Goal: Find contact information: Find contact information

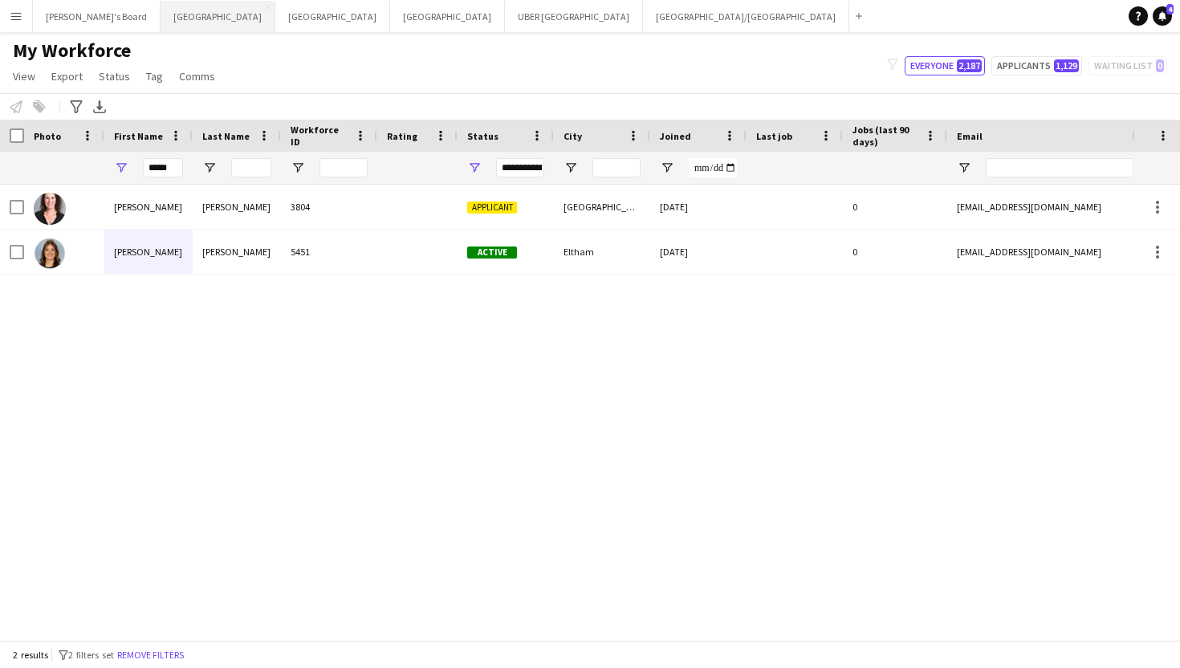
click at [162, 18] on button "Melbourne Close" at bounding box center [218, 16] width 115 height 31
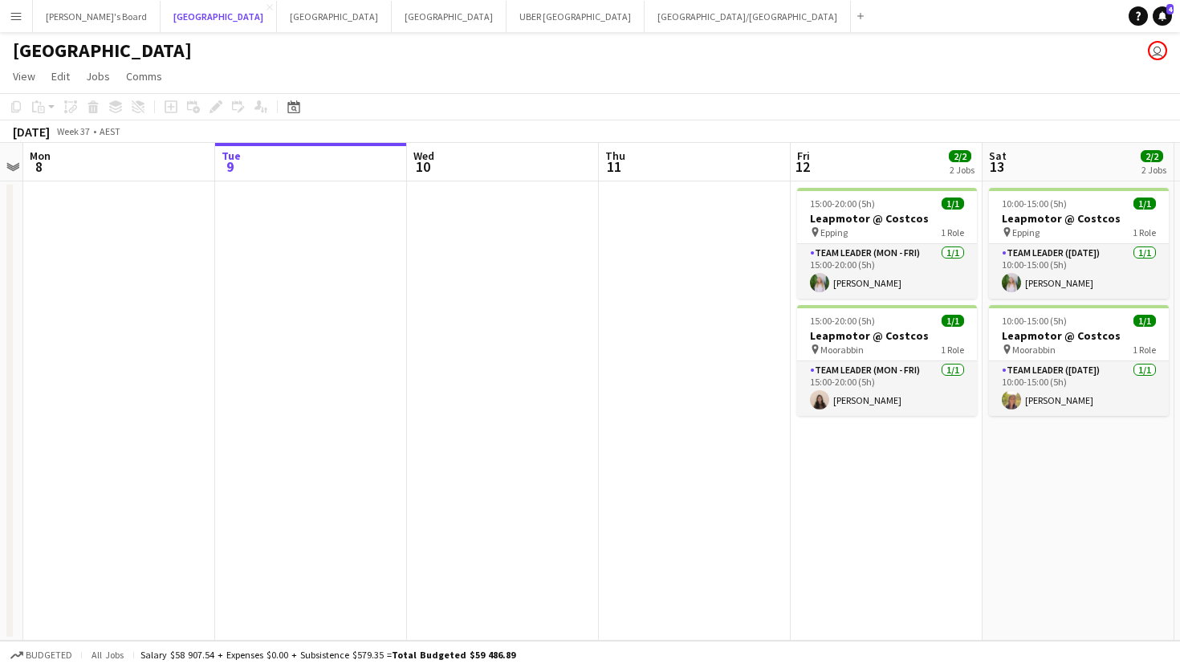
scroll to position [0, 505]
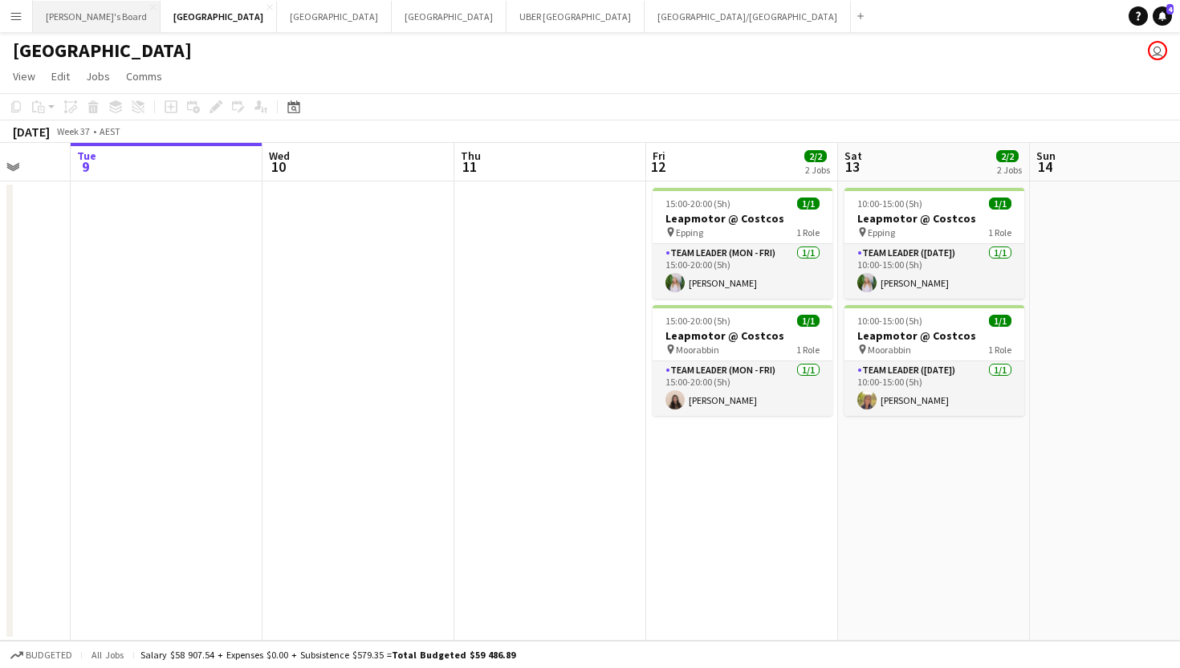
click at [84, 14] on button "Tennille's Board Close" at bounding box center [97, 16] width 128 height 31
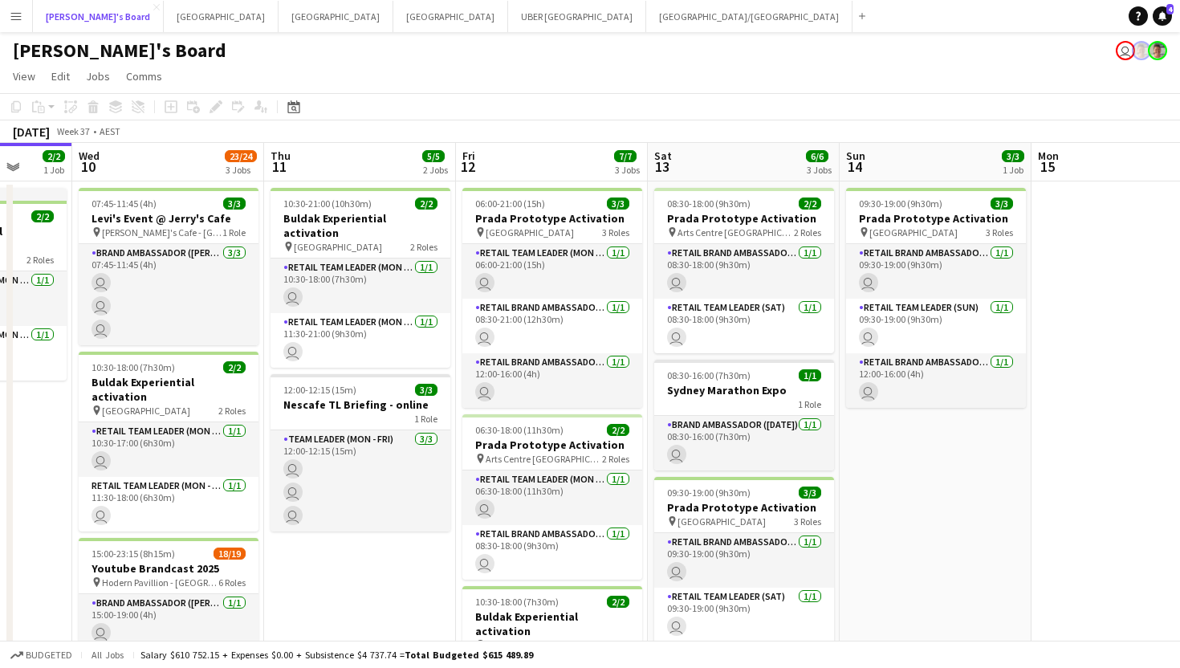
scroll to position [0, 696]
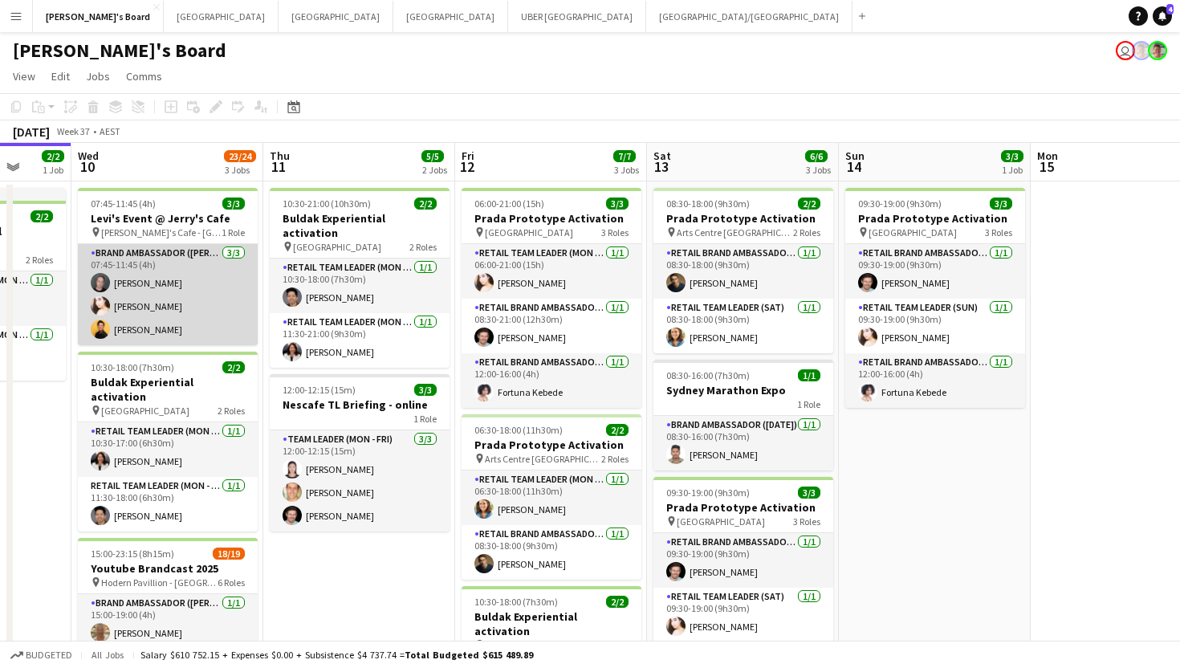
click at [153, 332] on app-card-role "Brand Ambassador (Mon - Fri) [DATE] 07:45-11:45 (4h) [PERSON_NAME] [PERSON_NAME…" at bounding box center [168, 294] width 180 height 101
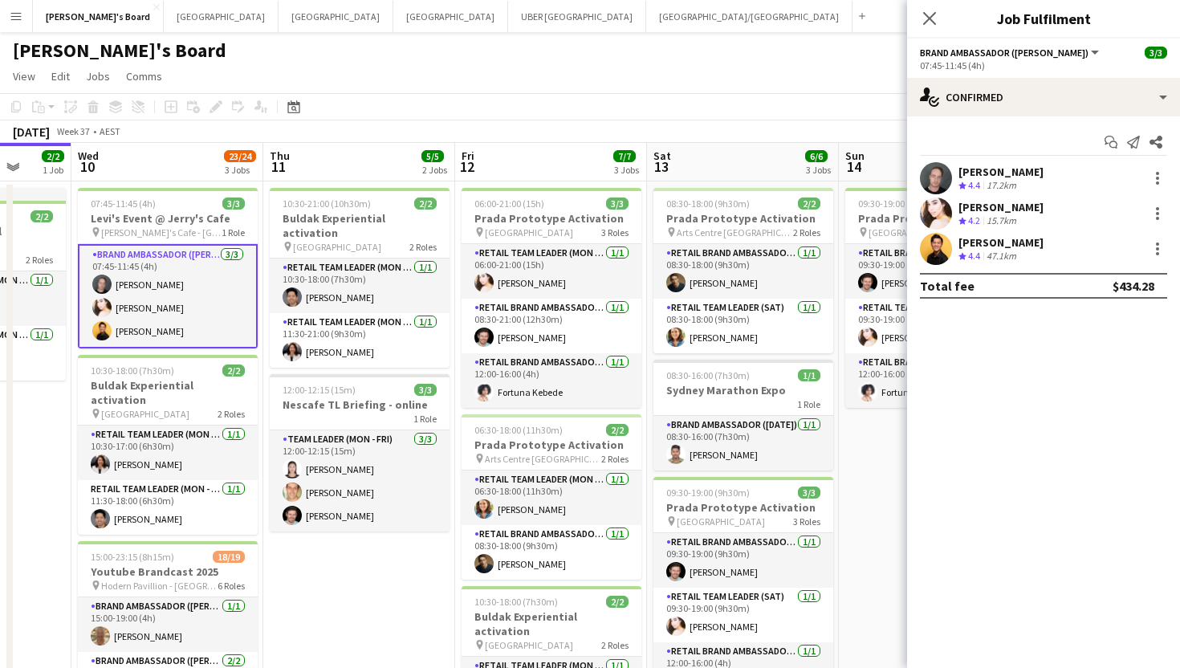
click at [1026, 247] on div "[PERSON_NAME]" at bounding box center [1000, 242] width 85 height 14
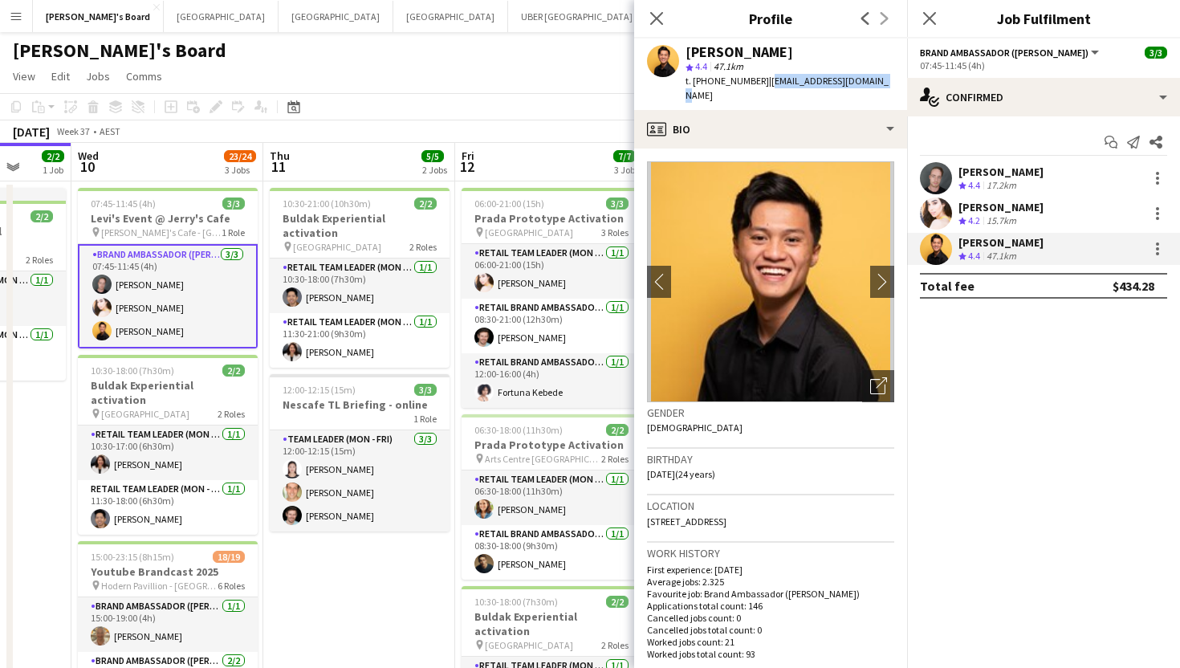
drag, startPoint x: 877, startPoint y: 83, endPoint x: 757, endPoint y: 85, distance: 119.6
click at [757, 85] on app-profile-header "[PERSON_NAME] star 4.4 47.1km t. [PHONE_NUMBER] | [EMAIL_ADDRESS][DOMAIN_NAME]" at bounding box center [770, 74] width 273 height 71
copy span "[EMAIL_ADDRESS][DOMAIN_NAME]"
click at [932, 18] on icon "Close pop-in" at bounding box center [929, 17] width 15 height 15
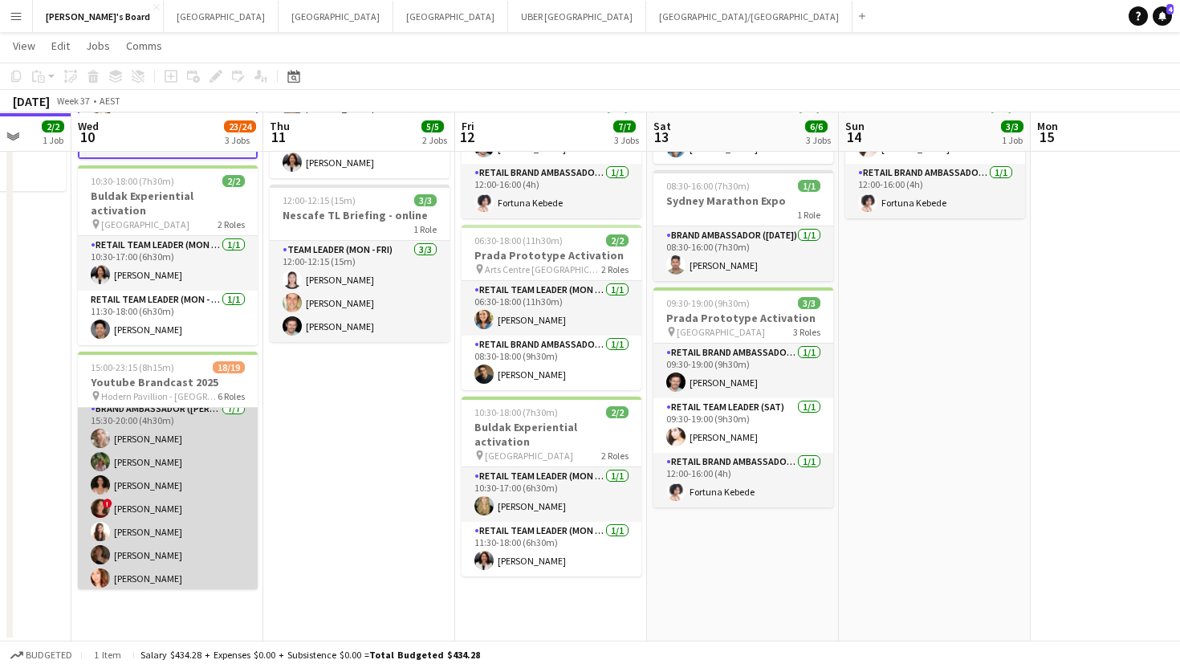
scroll to position [196, 0]
click at [132, 515] on app-card-role "Brand Ambassador (Mon - Fri) [DATE] 15:30-20:00 (4h30m) [PERSON_NAME] [PERSON_N…" at bounding box center [168, 496] width 180 height 194
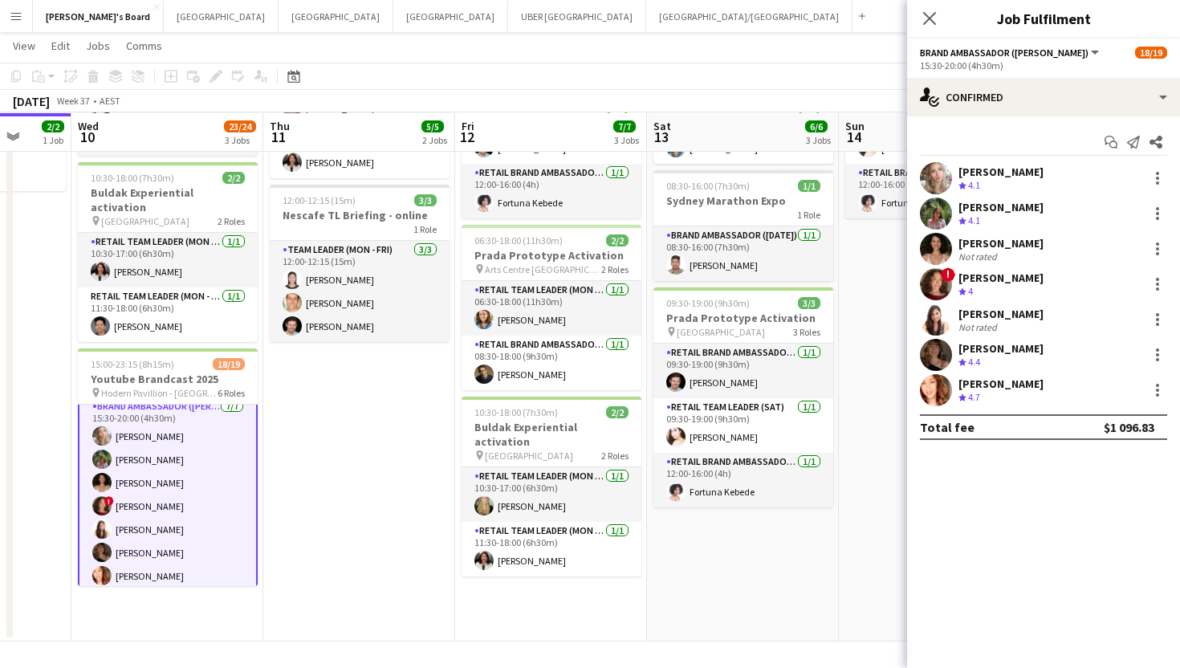
scroll to position [197, 0]
click at [975, 317] on div "[PERSON_NAME]" at bounding box center [1000, 314] width 85 height 14
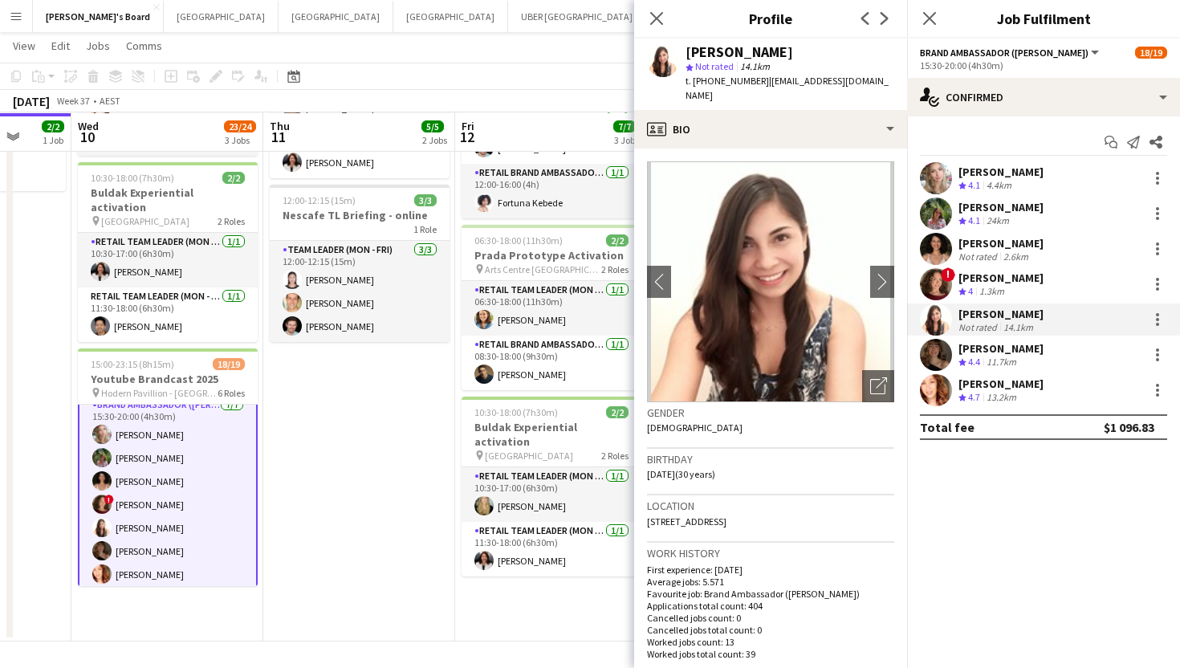
click at [975, 272] on div "[PERSON_NAME]" at bounding box center [1000, 278] width 85 height 14
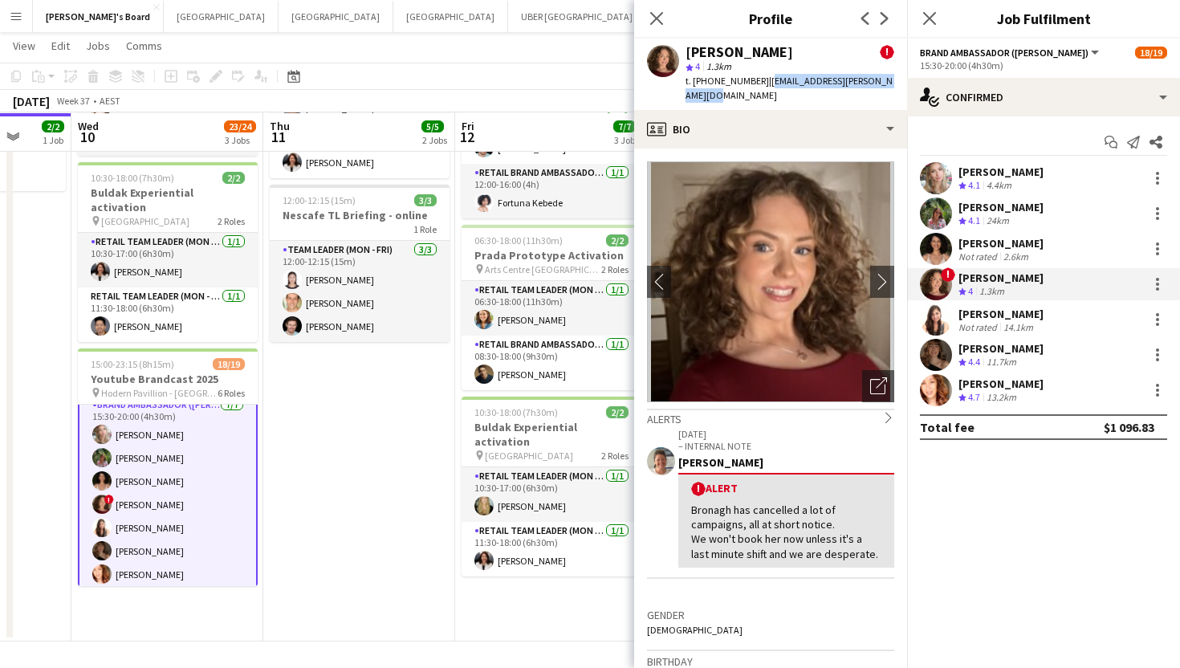
drag, startPoint x: 786, startPoint y: 93, endPoint x: 757, endPoint y: 79, distance: 32.0
click at [757, 79] on div "t. [PHONE_NUMBER] | [EMAIL_ADDRESS][PERSON_NAME][DOMAIN_NAME]" at bounding box center [790, 88] width 209 height 29
copy span "[EMAIL_ADDRESS][PERSON_NAME][DOMAIN_NAME]"
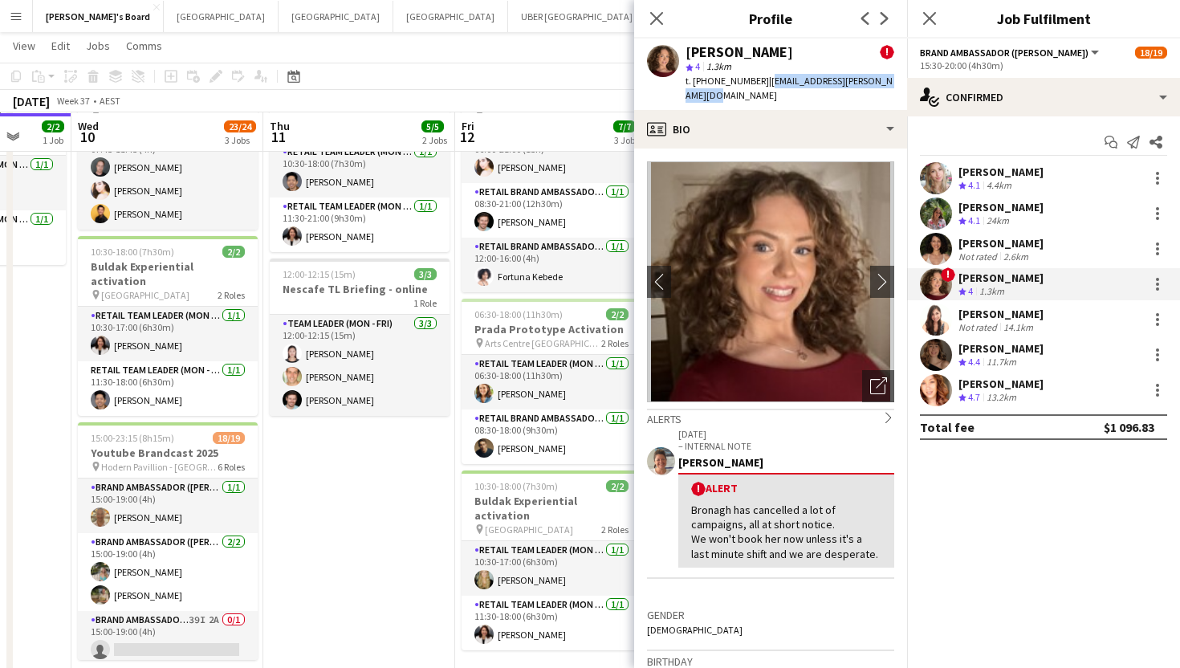
scroll to position [25, 0]
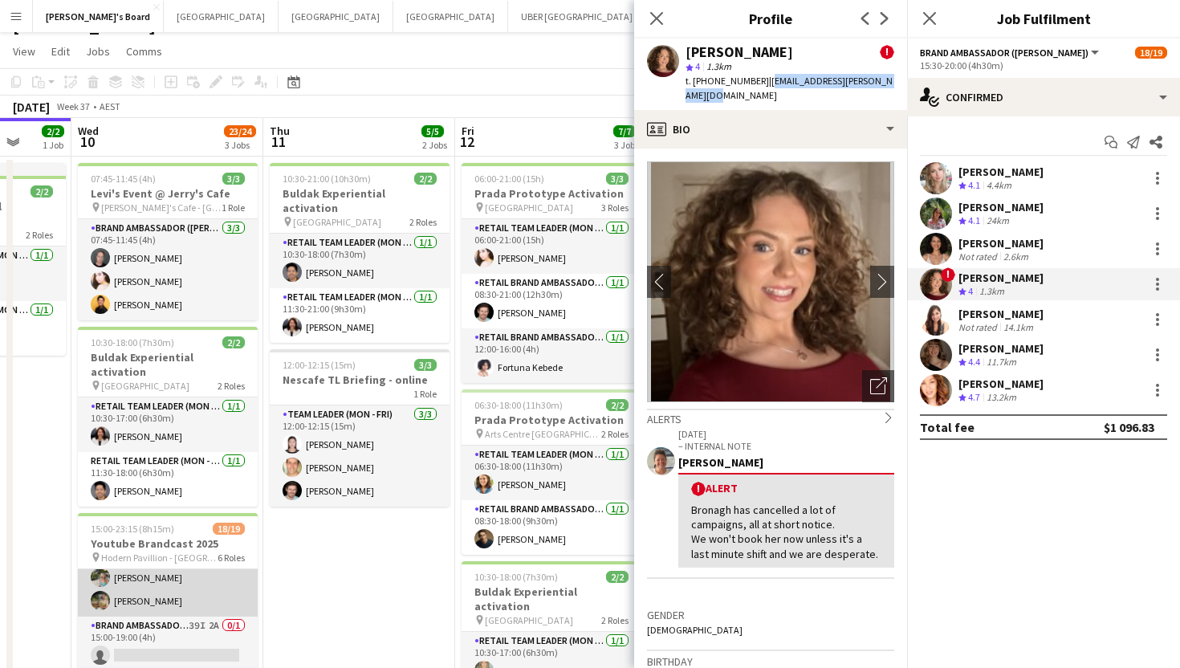
click at [149, 590] on app-card-role "Brand Ambassador (Mon - Fri) [DATE] 15:00-19:00 (4h) [PERSON_NAME] [PERSON_NAME]" at bounding box center [168, 578] width 180 height 78
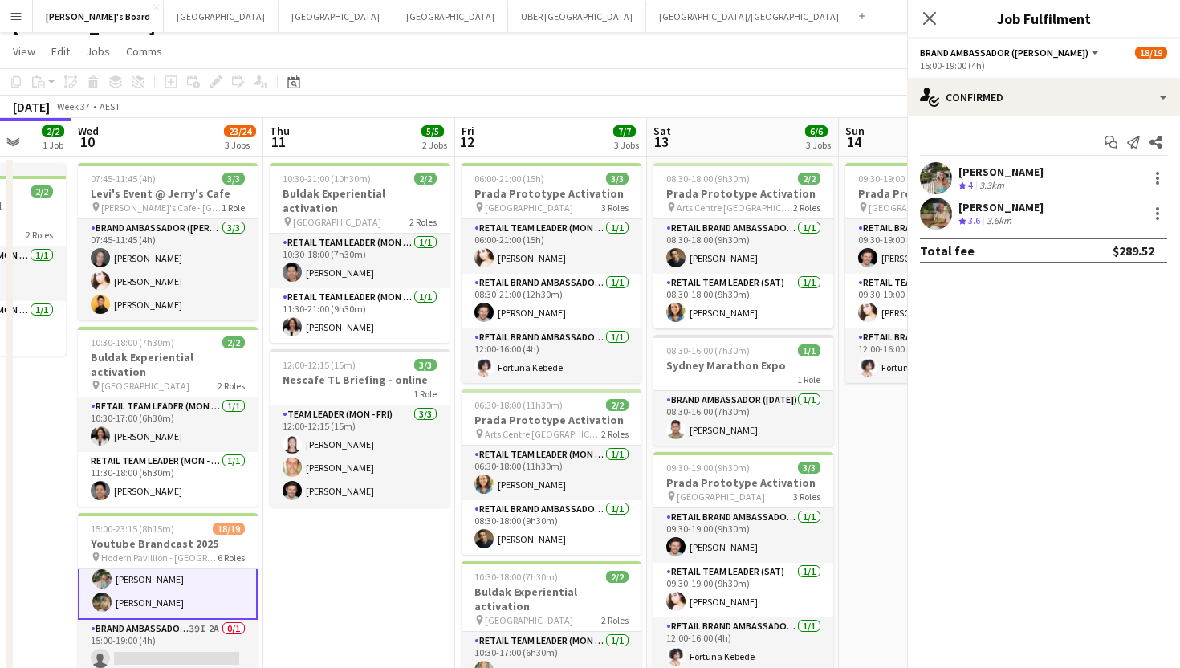
scroll to position [87, 0]
click at [994, 210] on div "[PERSON_NAME]" at bounding box center [1000, 207] width 85 height 14
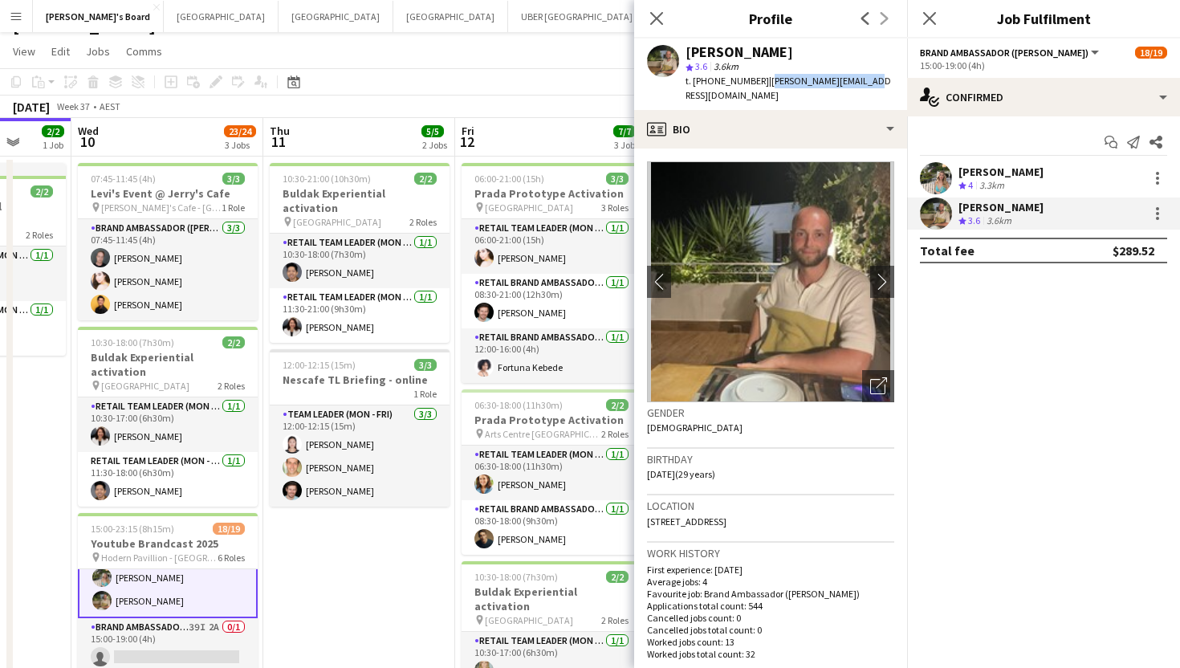
drag, startPoint x: 867, startPoint y: 83, endPoint x: 757, endPoint y: 87, distance: 110.0
click at [757, 87] on app-profile-header "[PERSON_NAME] star 3.6 3.6km t. [PHONE_NUMBER] | [PERSON_NAME][EMAIL_ADDRESS][D…" at bounding box center [770, 74] width 273 height 71
copy span "[PERSON_NAME][EMAIL_ADDRESS][DOMAIN_NAME]"
